Goal: Check status: Check status

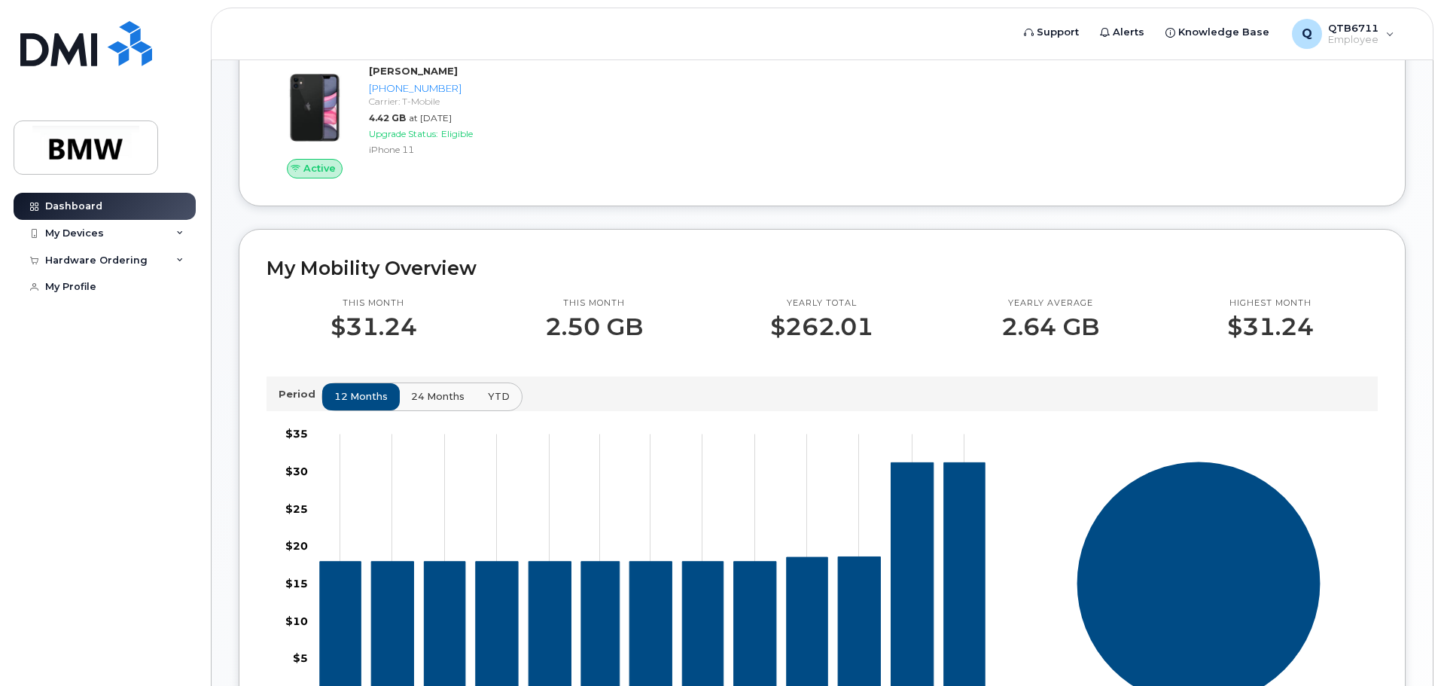
scroll to position [224, 0]
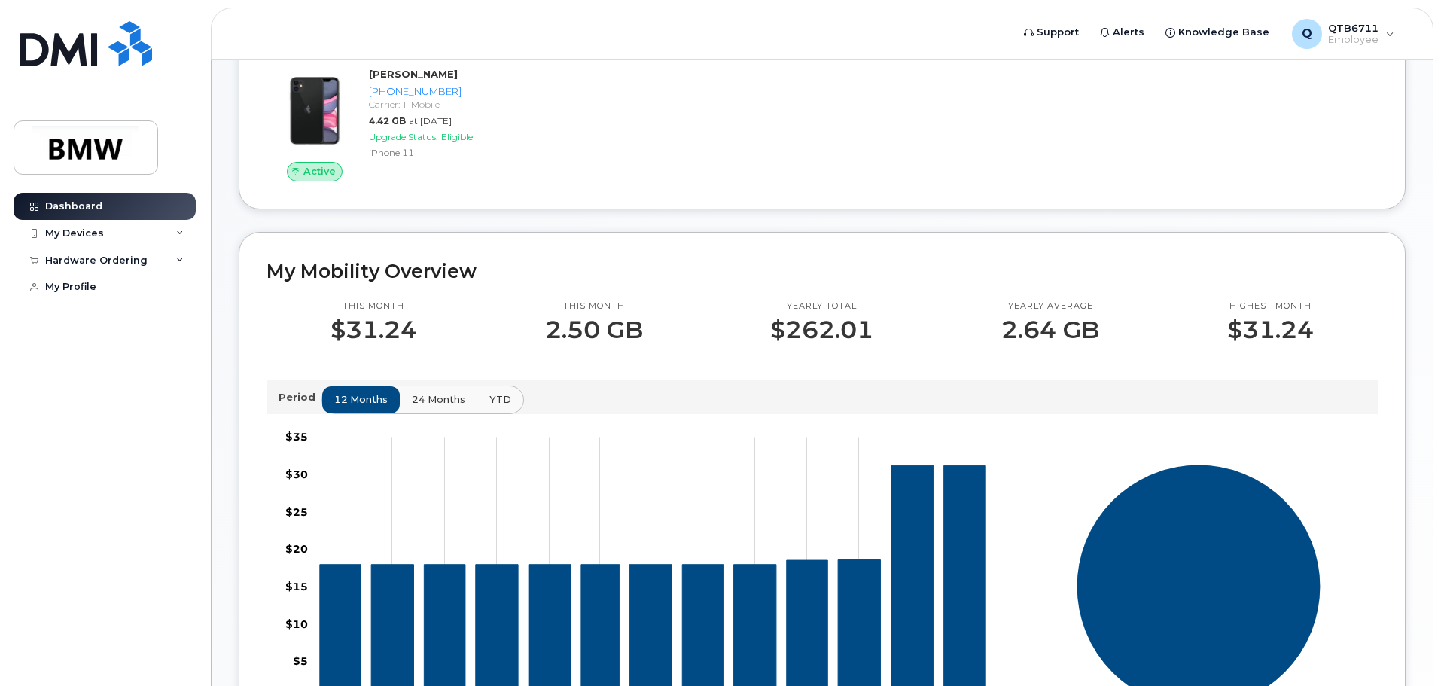
click at [428, 407] on span "24 months" at bounding box center [438, 399] width 53 height 14
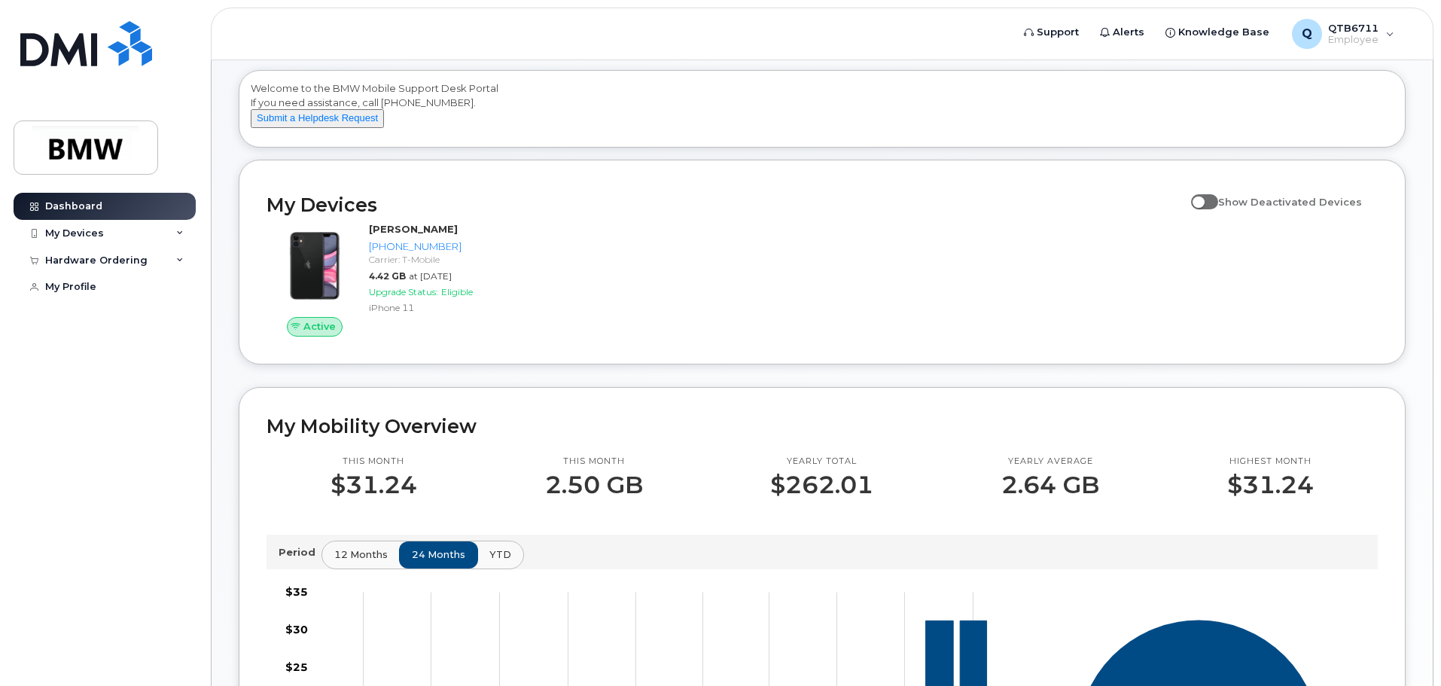
scroll to position [0, 0]
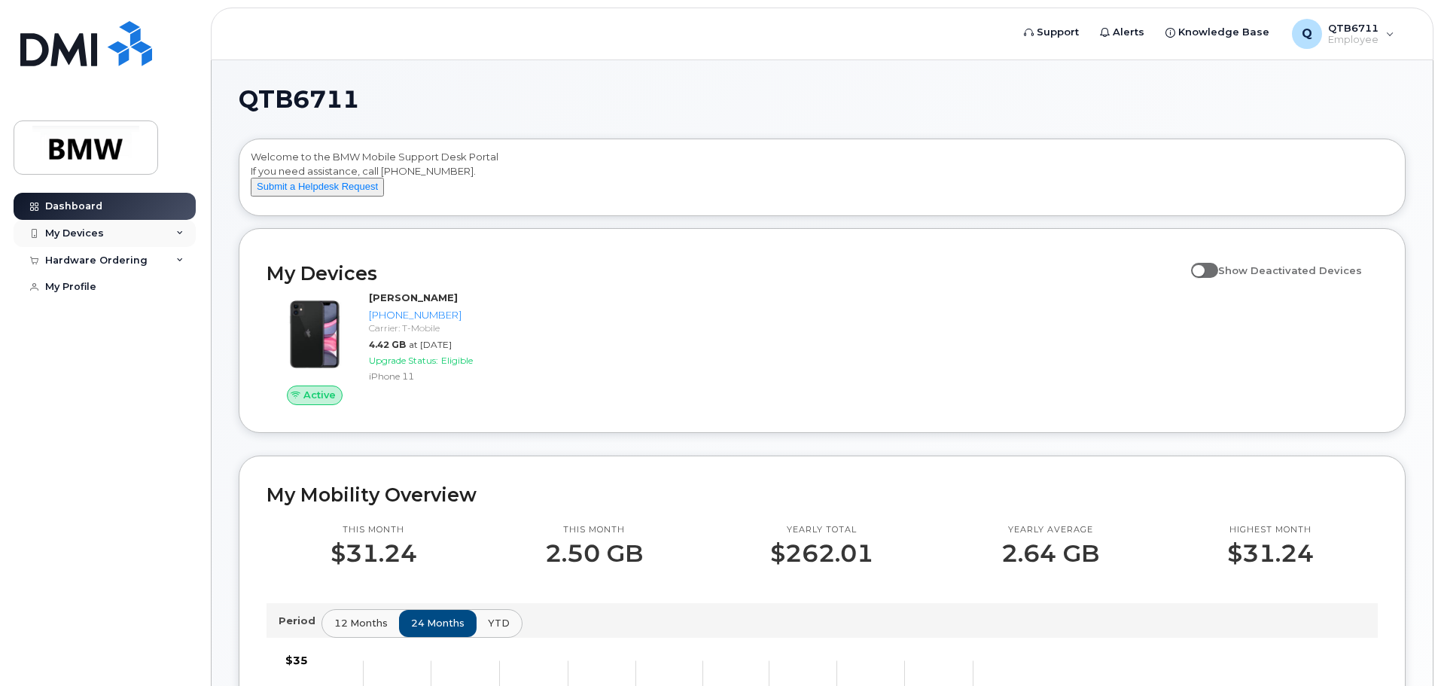
click at [100, 231] on div "My Devices" at bounding box center [74, 233] width 59 height 12
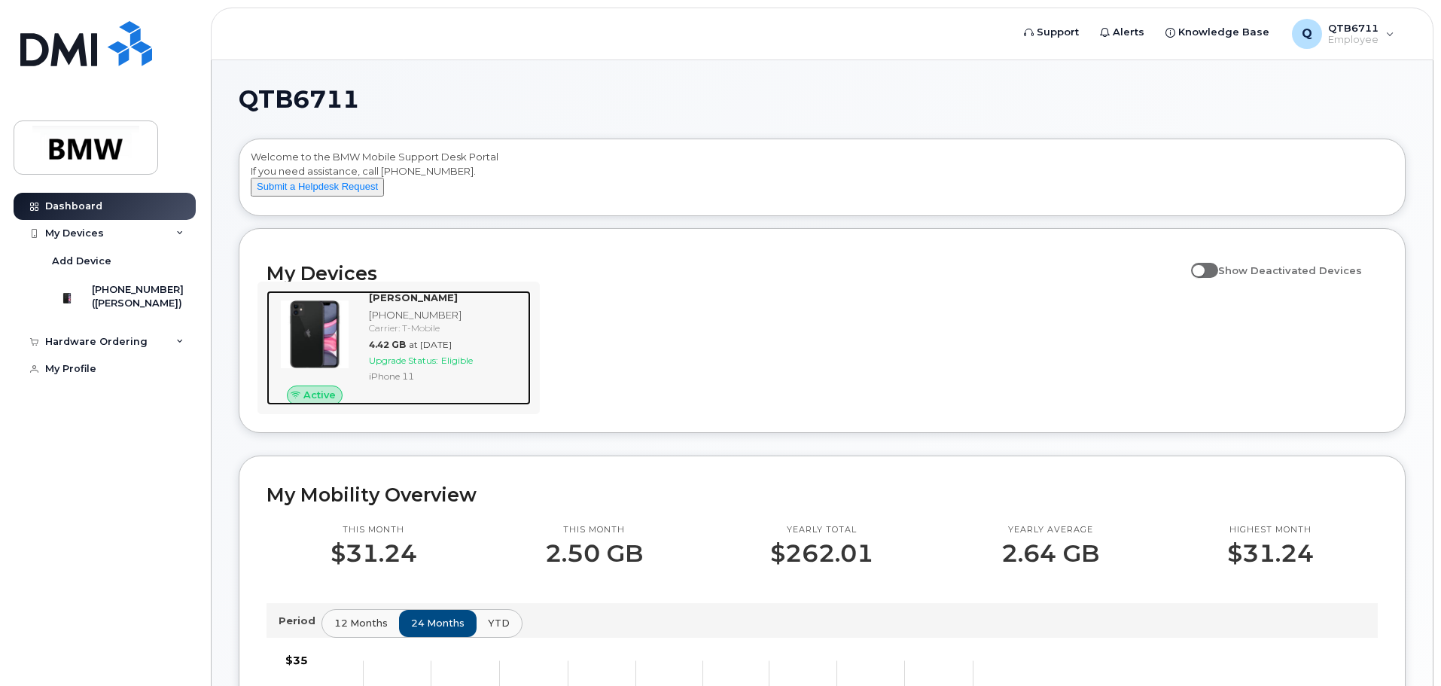
click at [318, 338] on img at bounding box center [315, 334] width 72 height 72
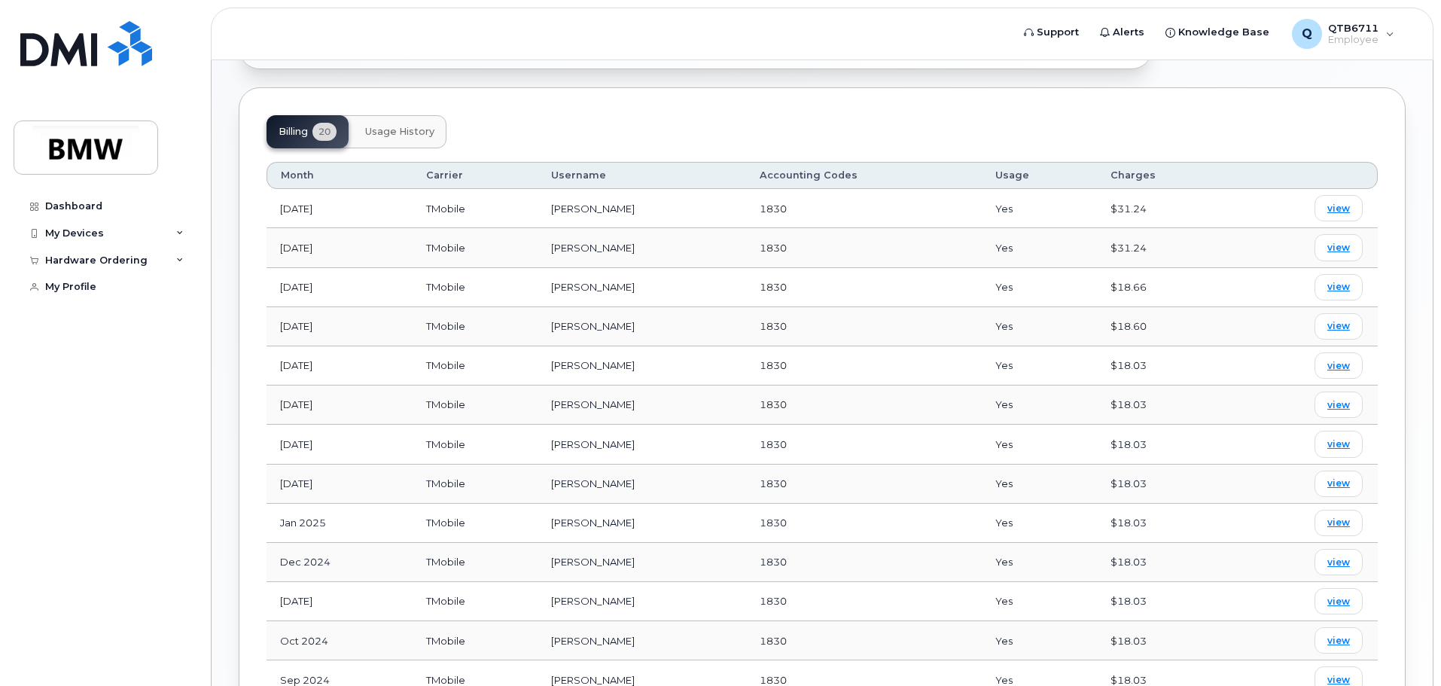
scroll to position [527, 0]
click at [1345, 239] on span "view" at bounding box center [1338, 246] width 23 height 14
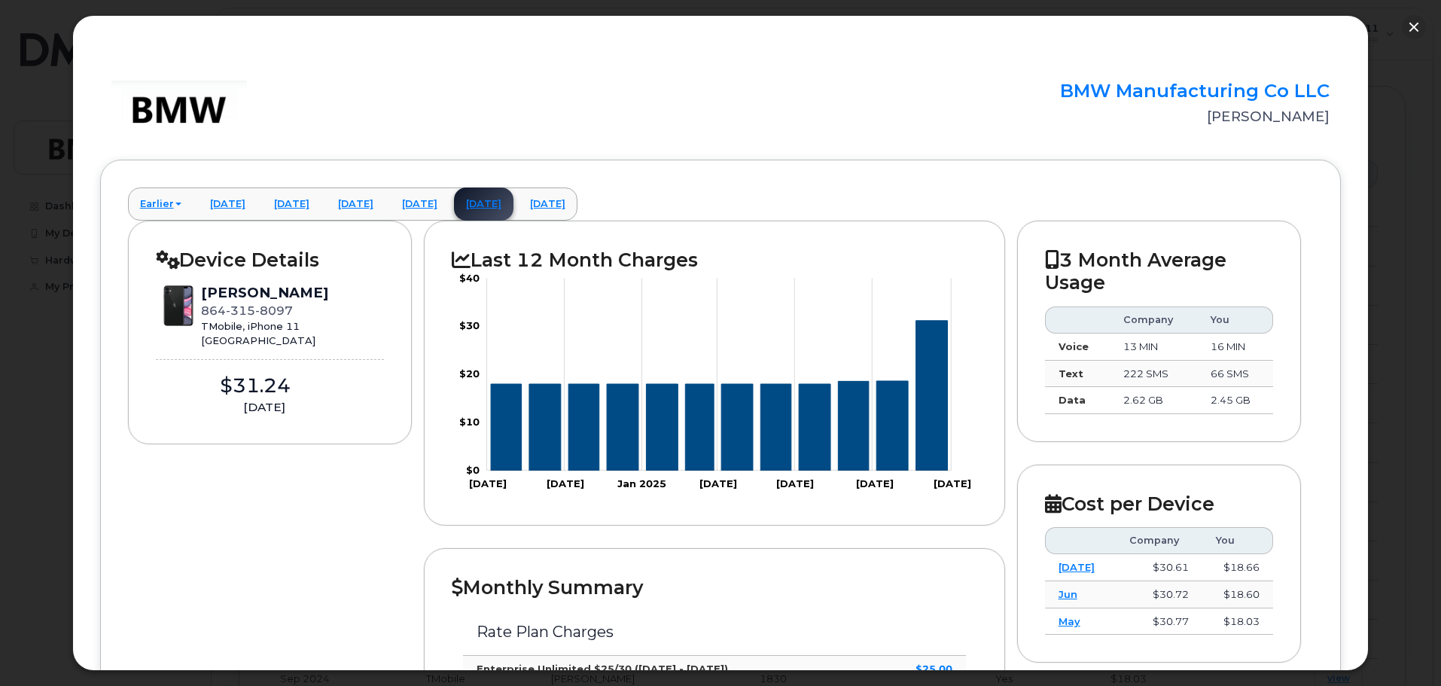
scroll to position [0, 0]
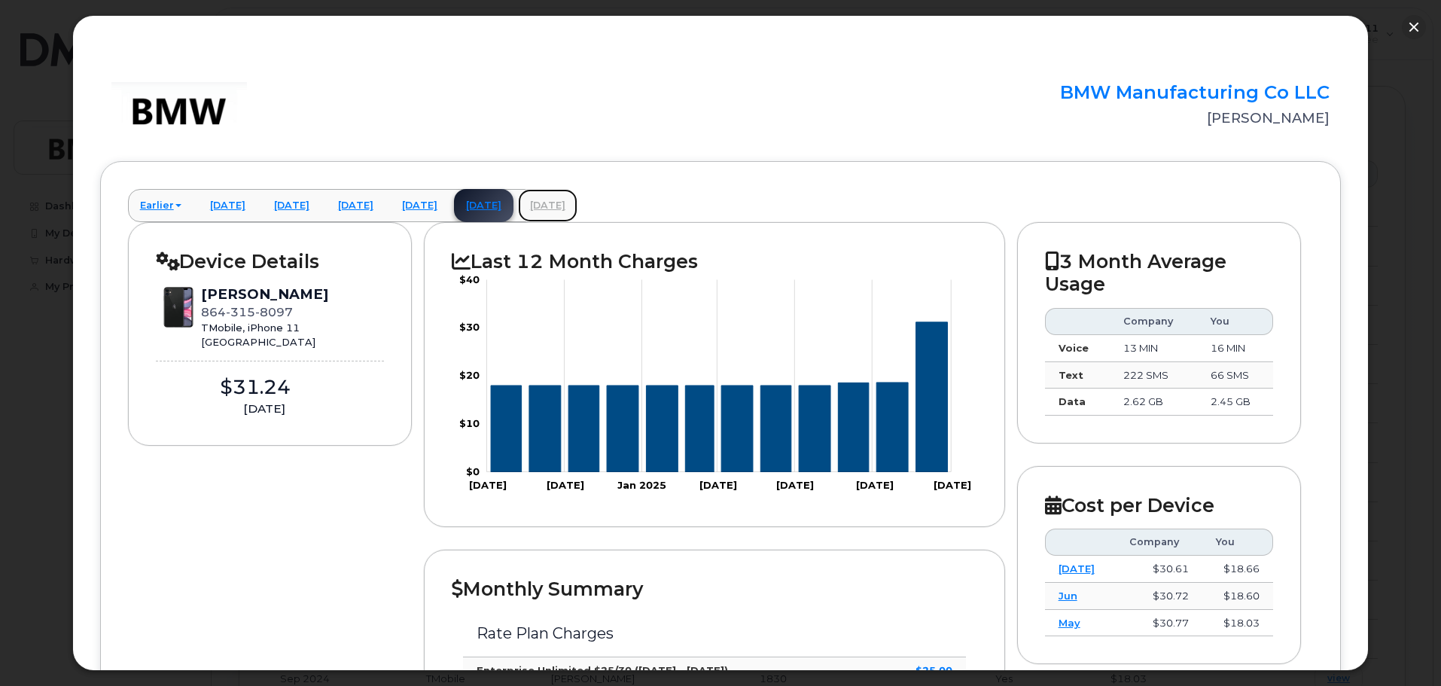
click at [577, 201] on link "[DATE]" at bounding box center [547, 205] width 59 height 33
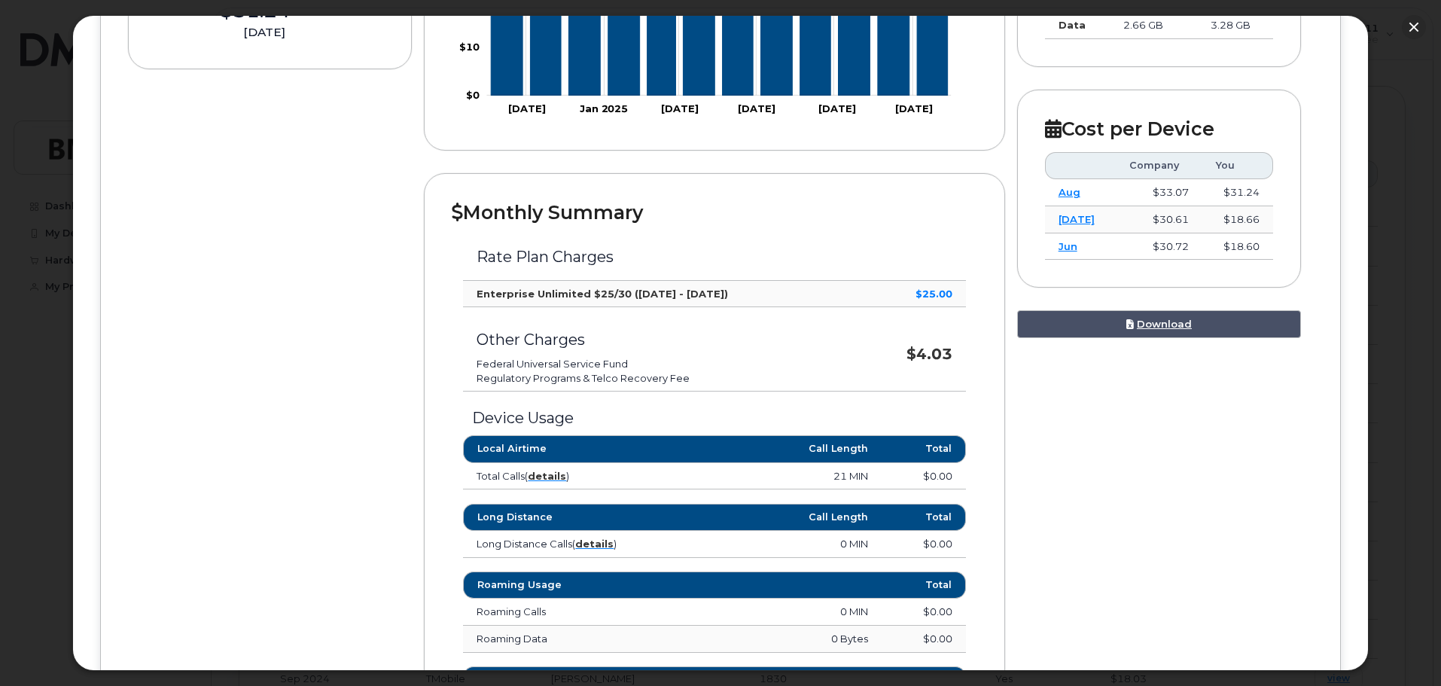
scroll to position [753, 0]
